Goal: Information Seeking & Learning: Learn about a topic

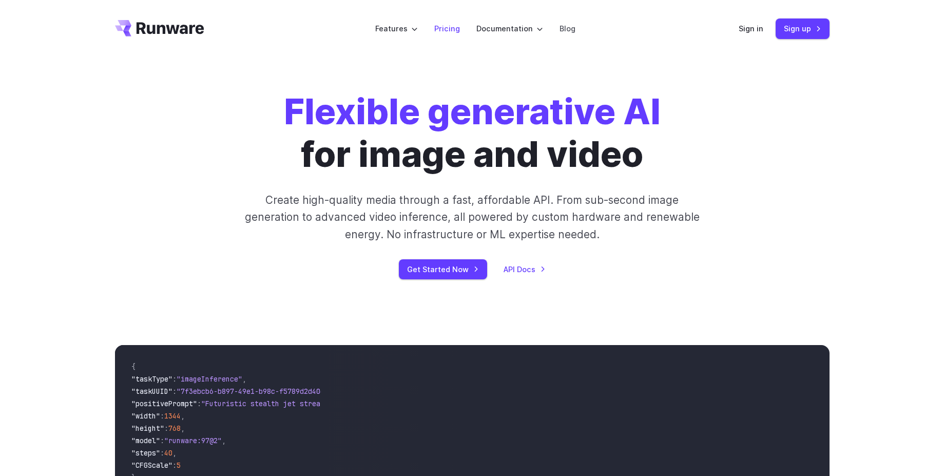
click at [460, 33] on li "Pricing" at bounding box center [447, 28] width 42 height 28
click at [453, 27] on link "Pricing" at bounding box center [447, 29] width 26 height 12
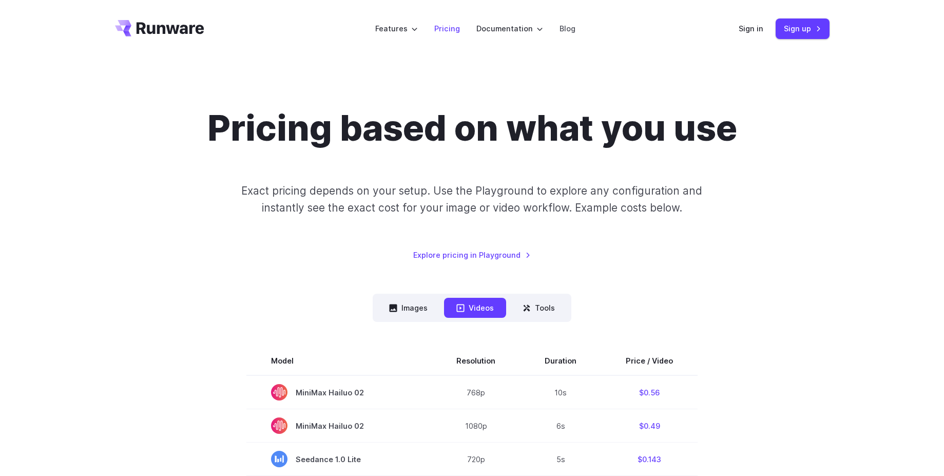
click at [438, 24] on link "Pricing" at bounding box center [447, 29] width 26 height 12
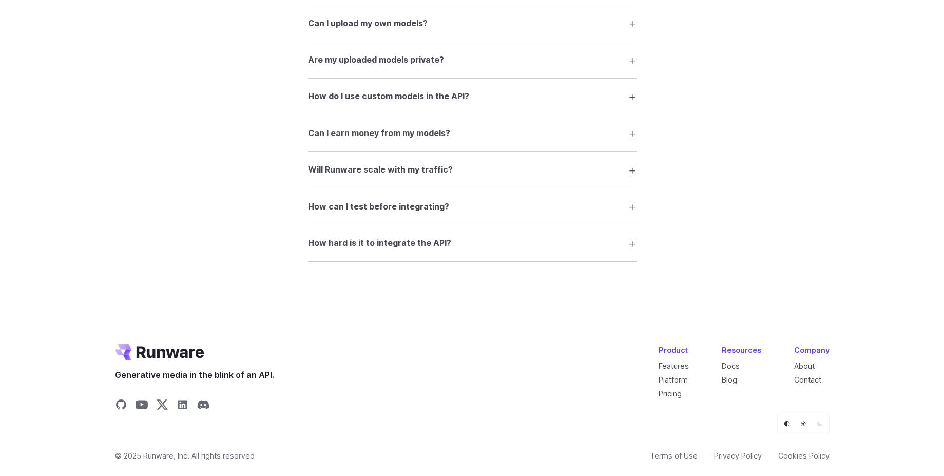
scroll to position [2020, 0]
